Goal: Transaction & Acquisition: Purchase product/service

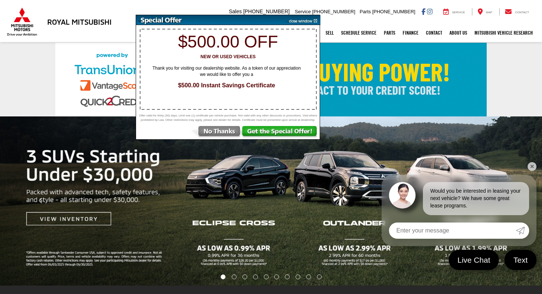
click at [314, 22] on img at bounding box center [301, 20] width 37 height 10
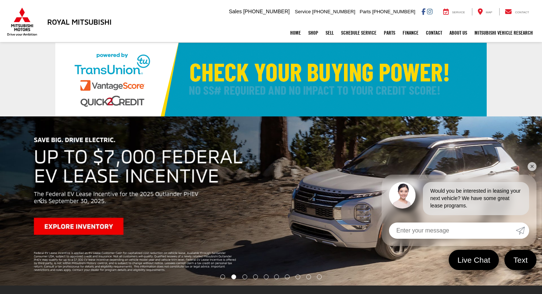
click at [93, 226] on img "carousel slide number 2 of 10" at bounding box center [271, 200] width 542 height 169
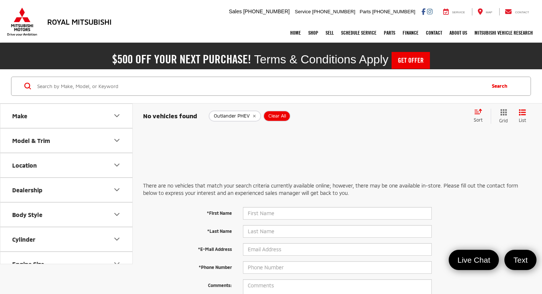
click at [112, 111] on button "Make" at bounding box center [66, 116] width 133 height 24
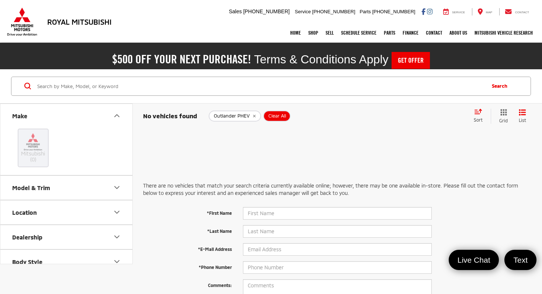
click at [112, 111] on button "Make" at bounding box center [66, 116] width 133 height 24
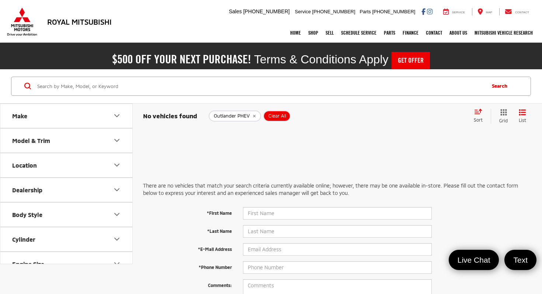
click at [118, 143] on icon "Model & Trim" at bounding box center [116, 140] width 9 height 9
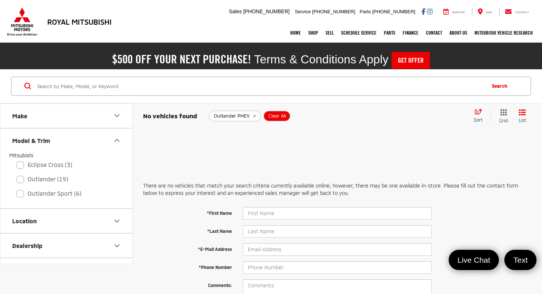
click at [118, 143] on icon "Model & Trim" at bounding box center [116, 140] width 9 height 9
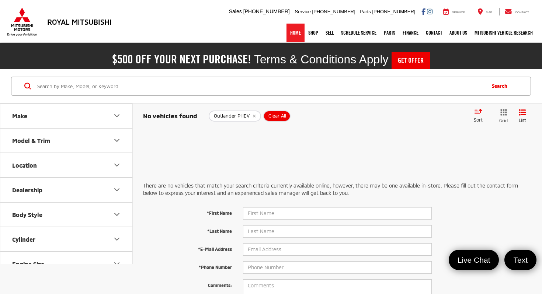
click at [293, 32] on link "Home" at bounding box center [295, 33] width 18 height 18
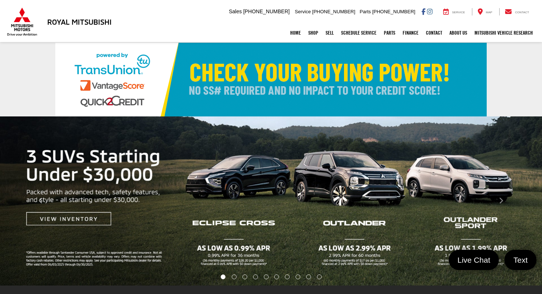
click at [367, 179] on img "carousel slide number 1 of 10" at bounding box center [271, 200] width 542 height 169
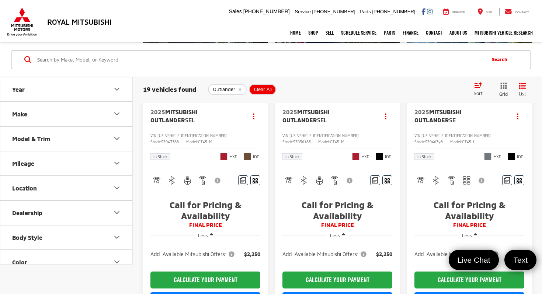
scroll to position [912, 0]
